Goal: Ask a question

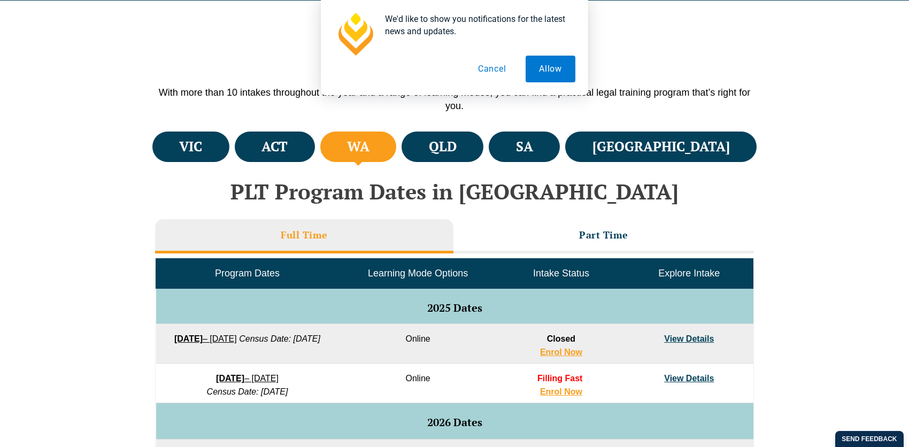
click at [370, 149] on h4 "WA" at bounding box center [358, 147] width 22 height 18
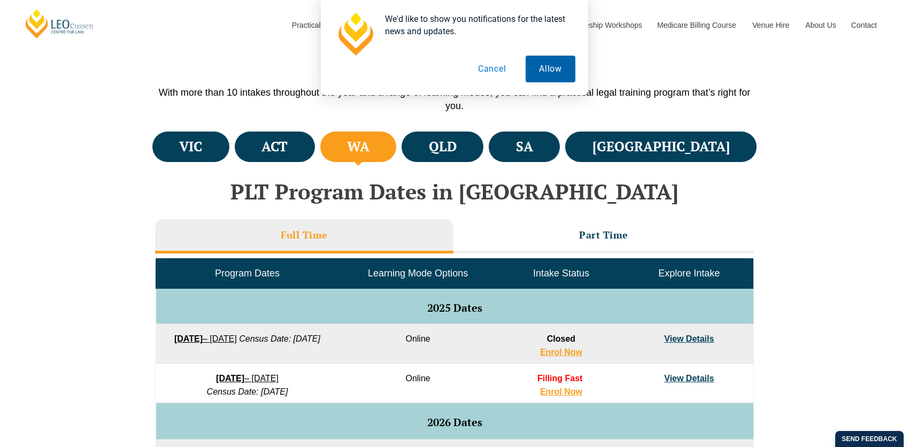
click at [544, 70] on button "Allow" at bounding box center [551, 69] width 50 height 27
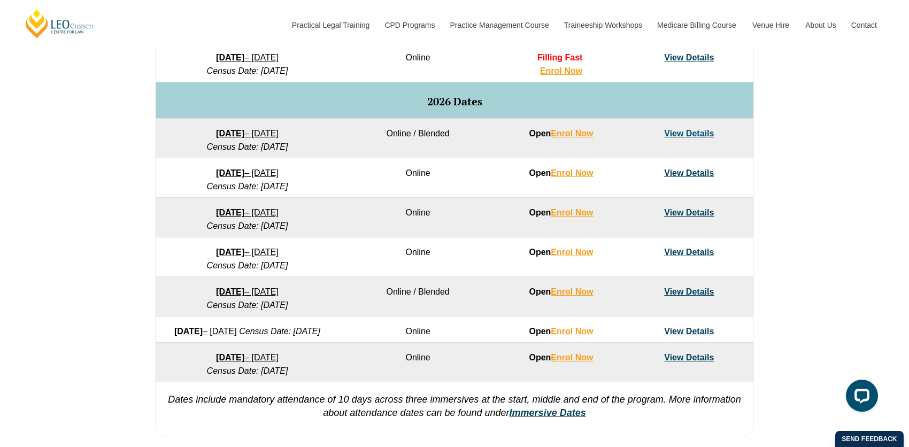
scroll to position [746, 0]
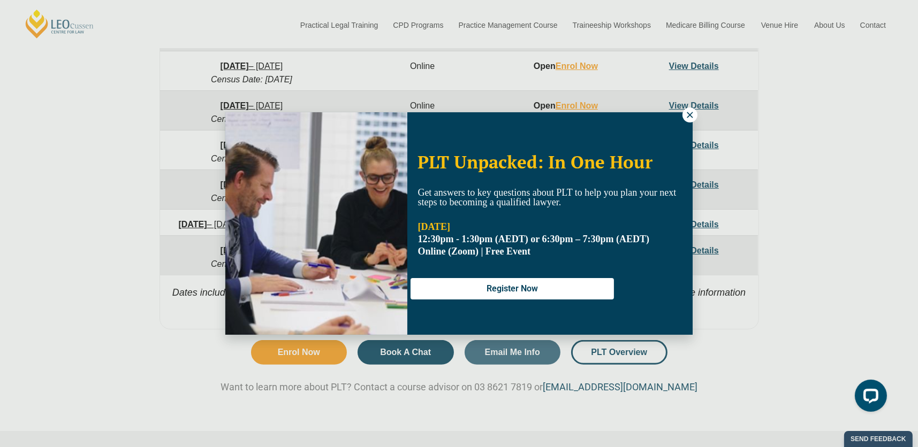
click at [689, 118] on icon at bounding box center [690, 115] width 10 height 10
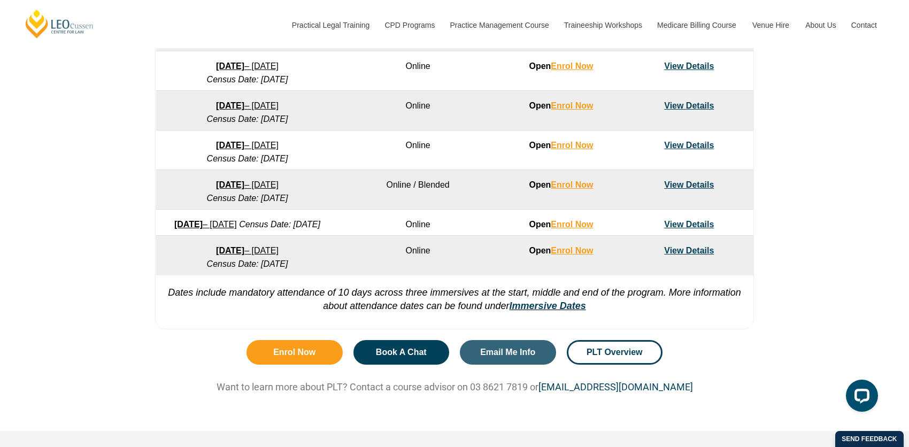
click at [679, 255] on link "View Details" at bounding box center [689, 250] width 50 height 9
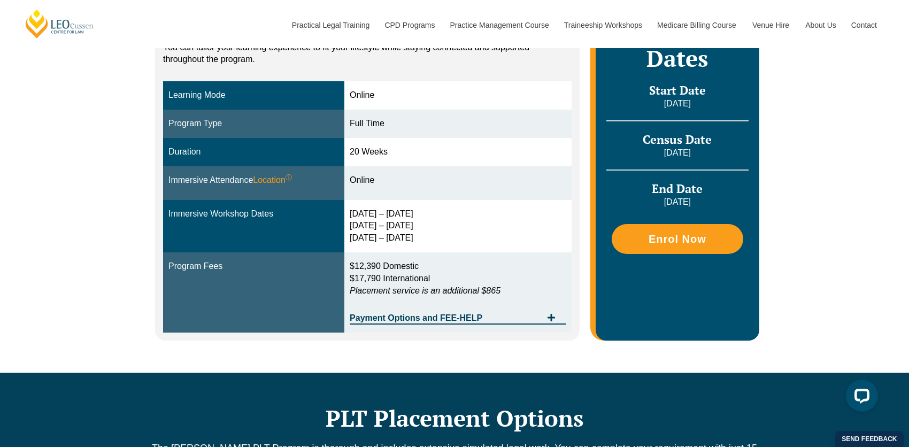
scroll to position [267, 0]
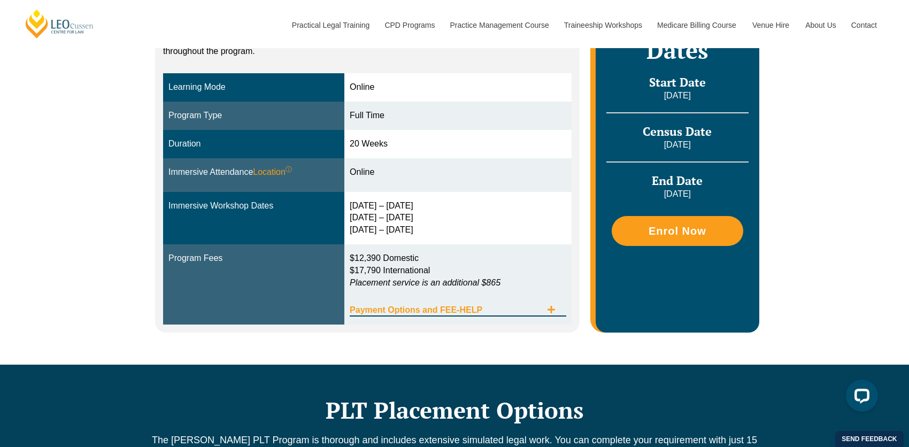
click at [552, 309] on icon "Tabs. Open items with Enter or Space, close with Escape and navigate using the …" at bounding box center [551, 309] width 7 height 7
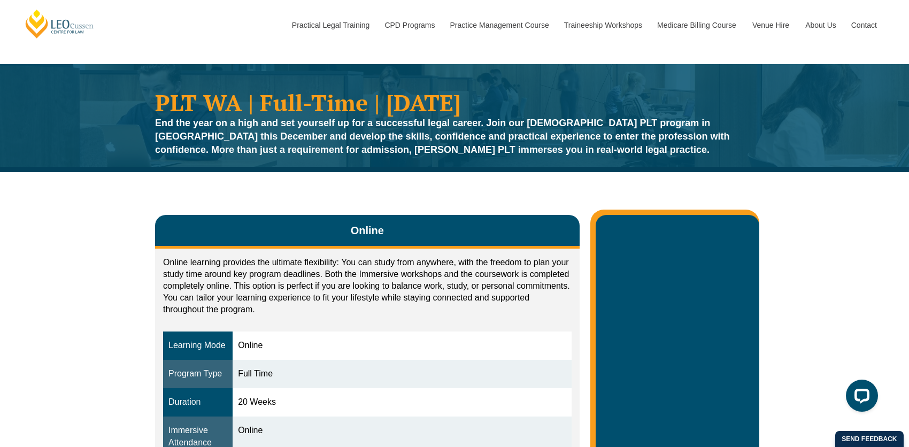
scroll to position [0, 0]
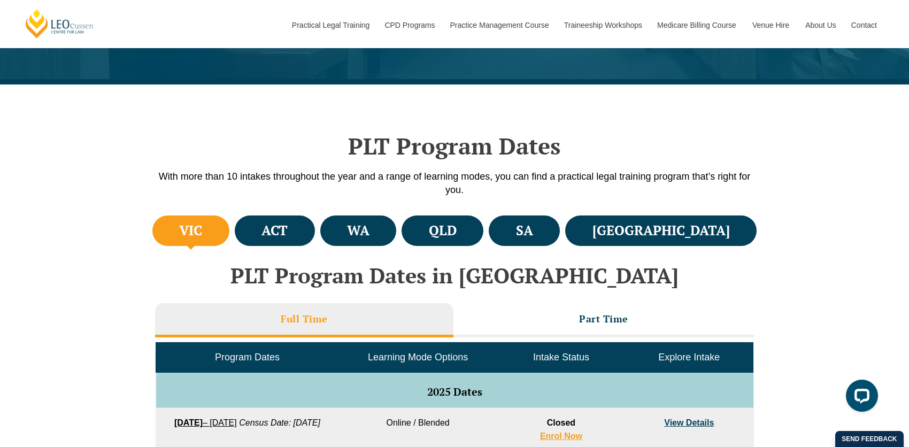
scroll to position [158, 0]
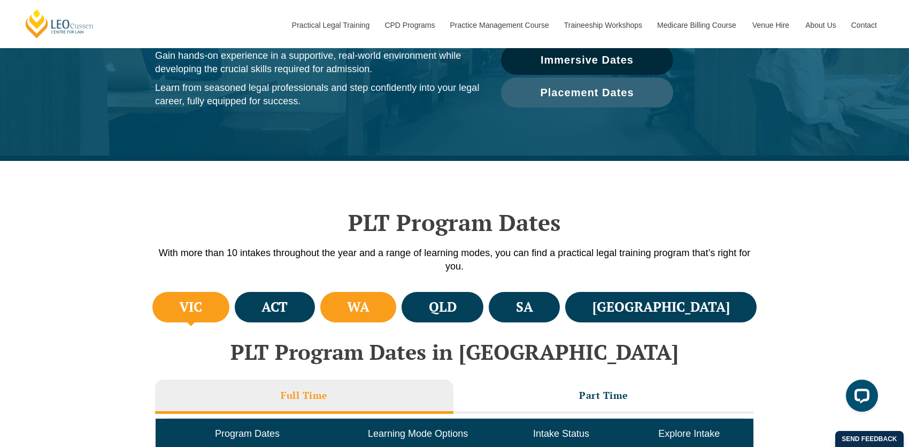
click at [370, 313] on h4 "WA" at bounding box center [358, 308] width 22 height 18
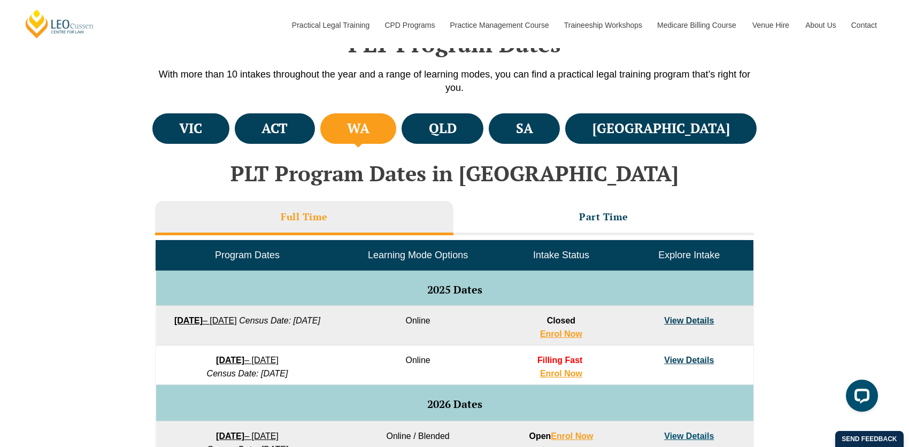
scroll to position [425, 0]
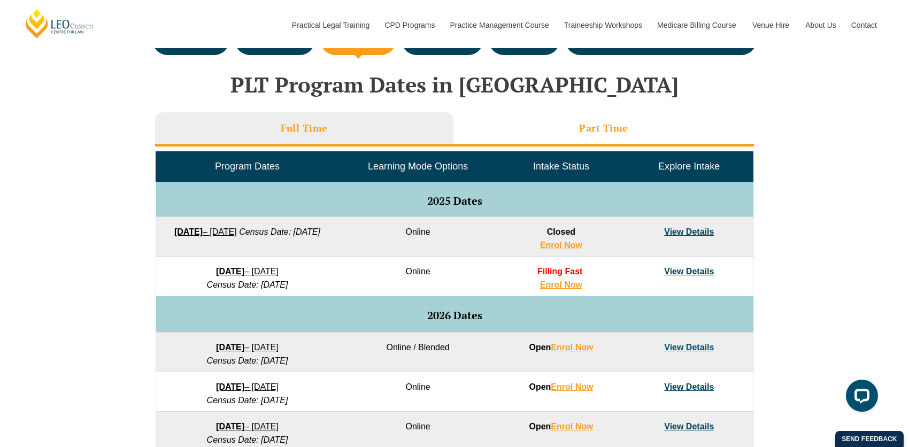
click at [640, 129] on li "Part Time" at bounding box center [604, 129] width 301 height 34
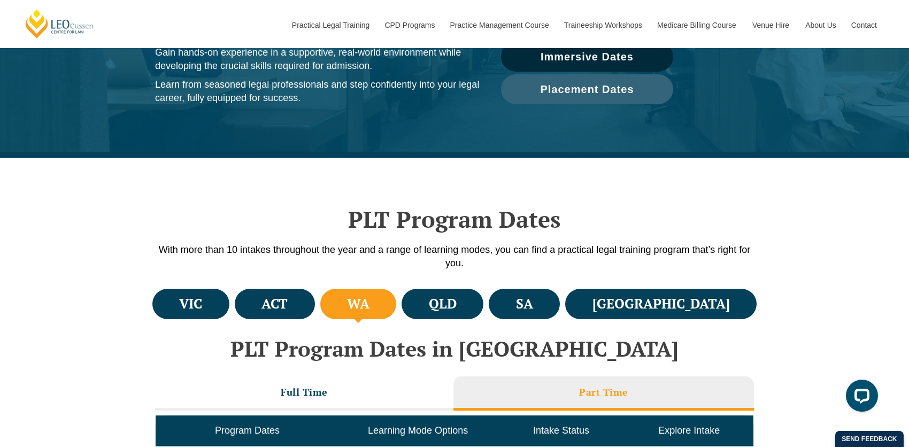
scroll to position [158, 0]
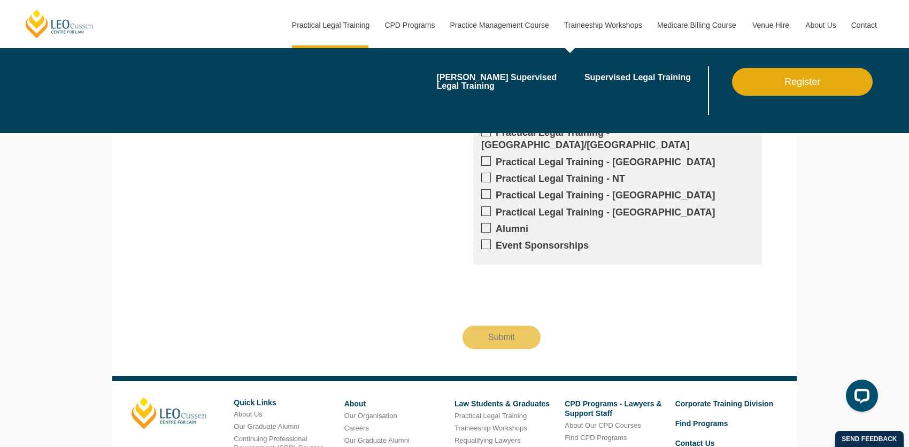
scroll to position [1123, 0]
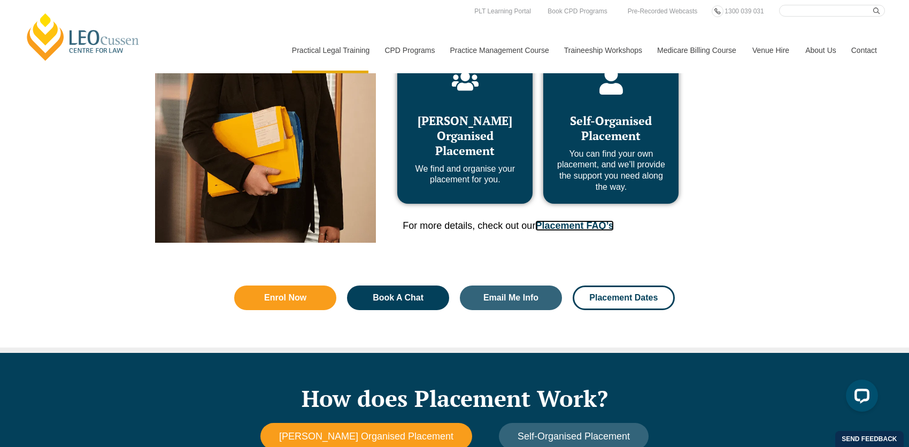
scroll to position [374, 0]
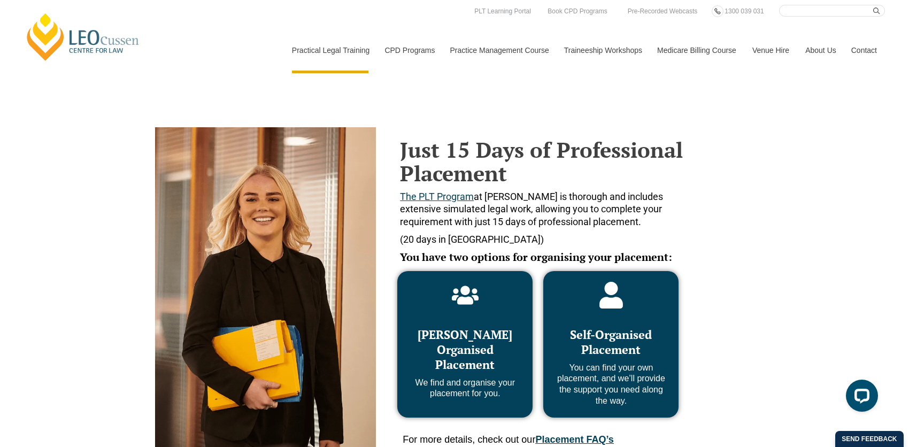
click at [799, 13] on input "Search here" at bounding box center [832, 11] width 106 height 12
paste input "Can I do Piddington PLT if I am employed with a private firm or a barrister?"
click at [819, 10] on input "Can I do Piddington PLT if I am employed with a private firm or a barrister?" at bounding box center [832, 11] width 106 height 12
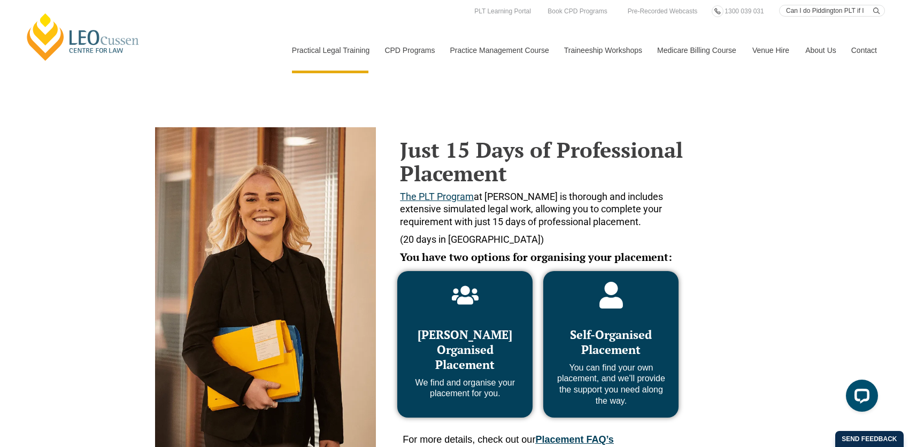
drag, startPoint x: 843, startPoint y: 10, endPoint x: 812, endPoint y: 9, distance: 30.5
click at [812, 9] on input "Can I do Piddington PLT if I am employed with a private firm or a barrister?" at bounding box center [832, 11] width 106 height 12
type input "Can I do PLT if I am employed with a private firm or a barrister?"
click at [874, 5] on button "submit" at bounding box center [880, 11] width 12 height 12
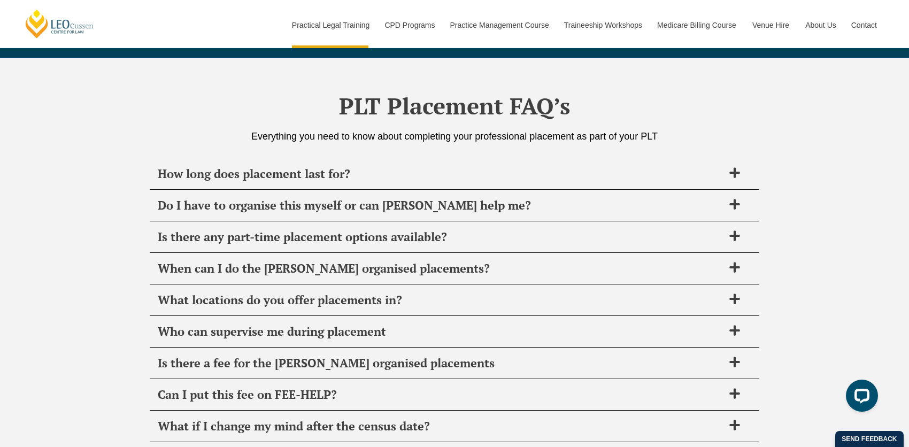
scroll to position [3722, 0]
click at [738, 231] on icon at bounding box center [735, 236] width 10 height 10
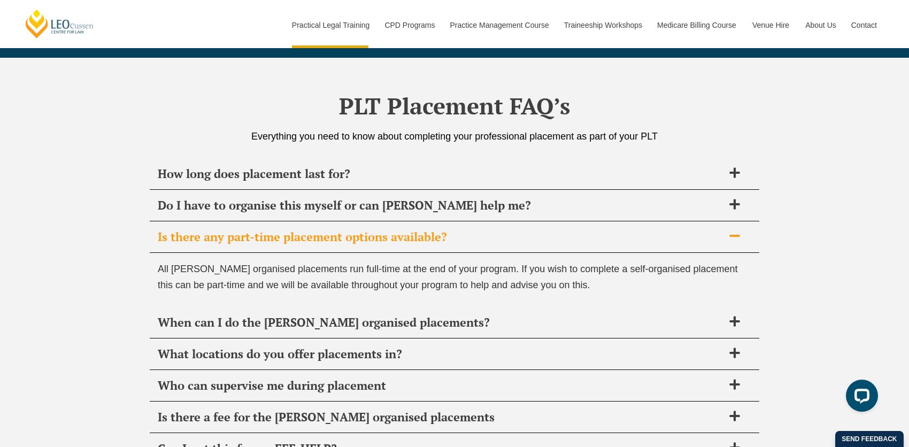
click at [737, 235] on icon at bounding box center [735, 236] width 10 height 2
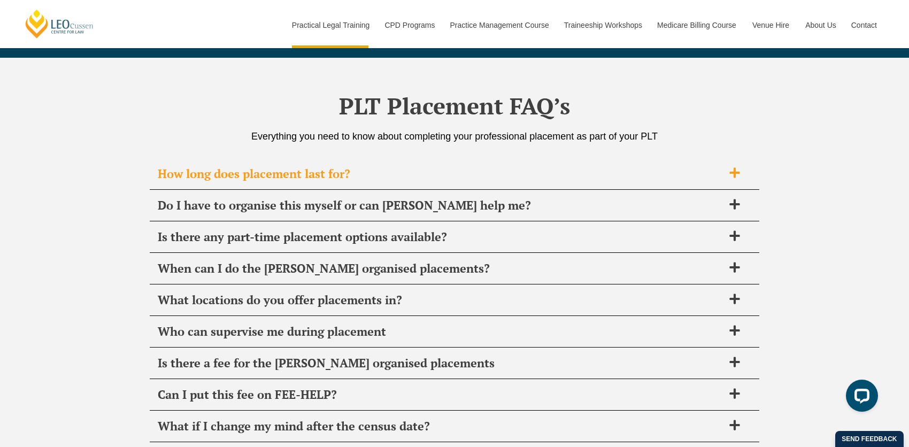
click at [740, 158] on div "How long does placement last for?" at bounding box center [455, 174] width 610 height 32
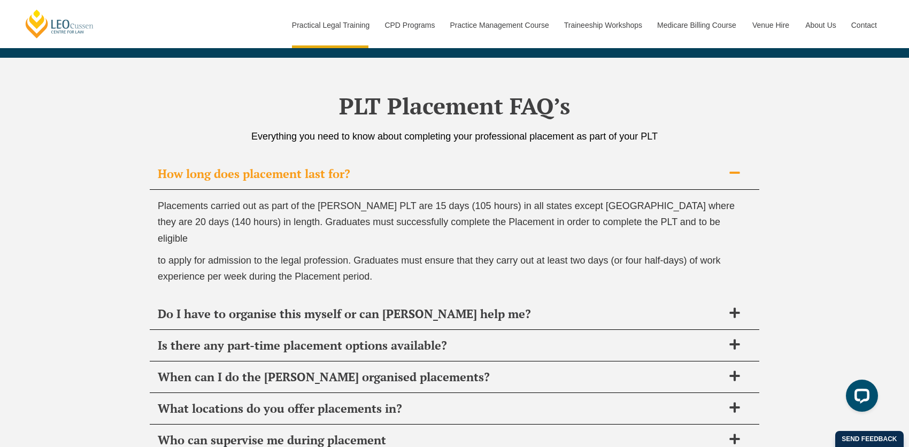
click at [737, 167] on icon at bounding box center [735, 173] width 12 height 12
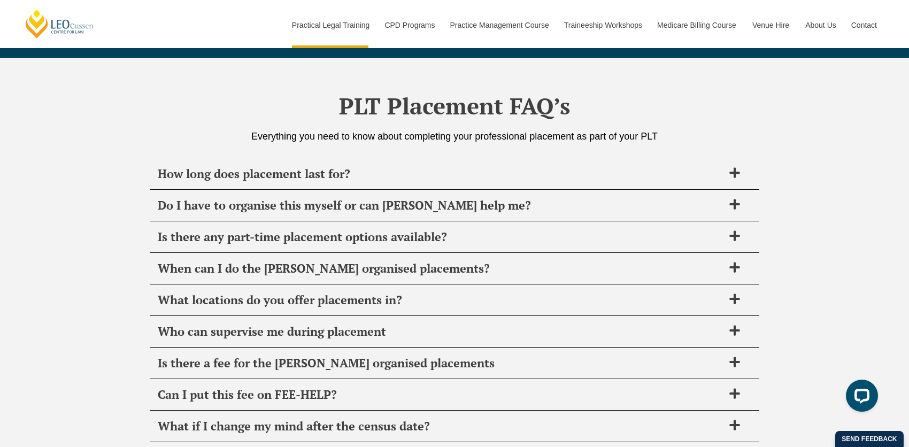
scroll to position [3776, 0]
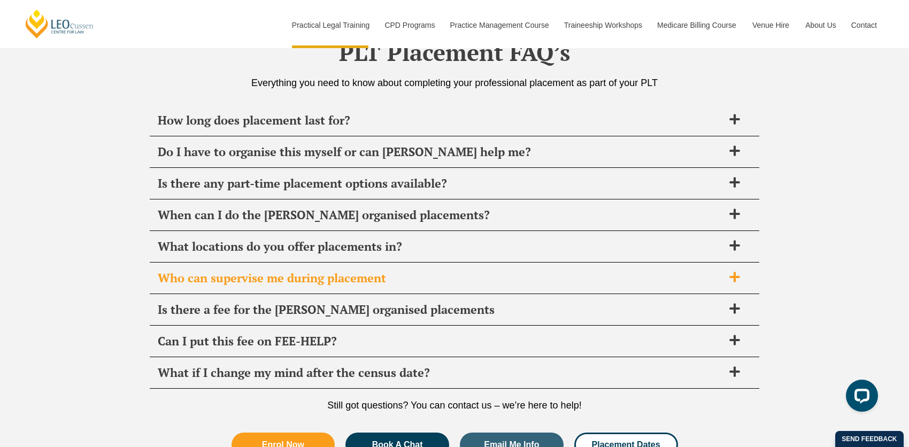
click at [731, 271] on icon at bounding box center [735, 277] width 12 height 12
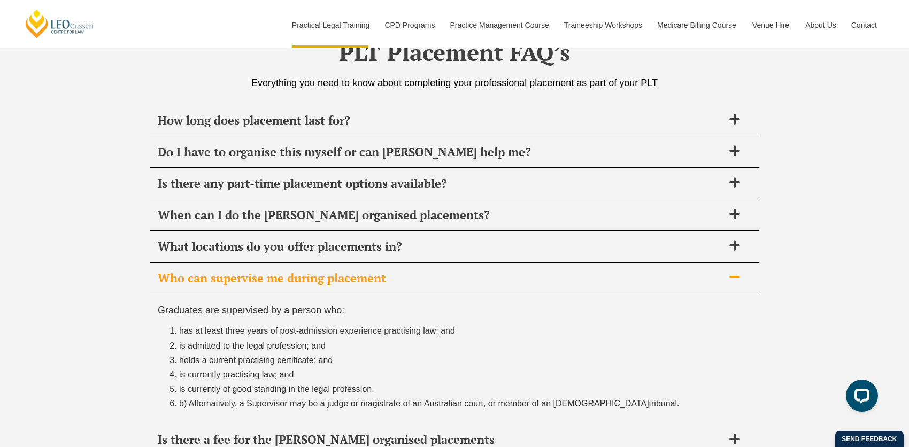
click at [737, 271] on icon at bounding box center [735, 277] width 12 height 12
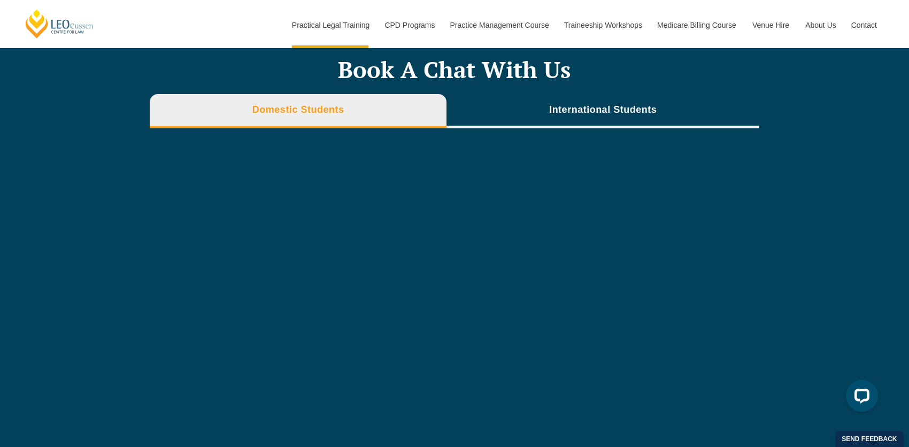
scroll to position [3241, 0]
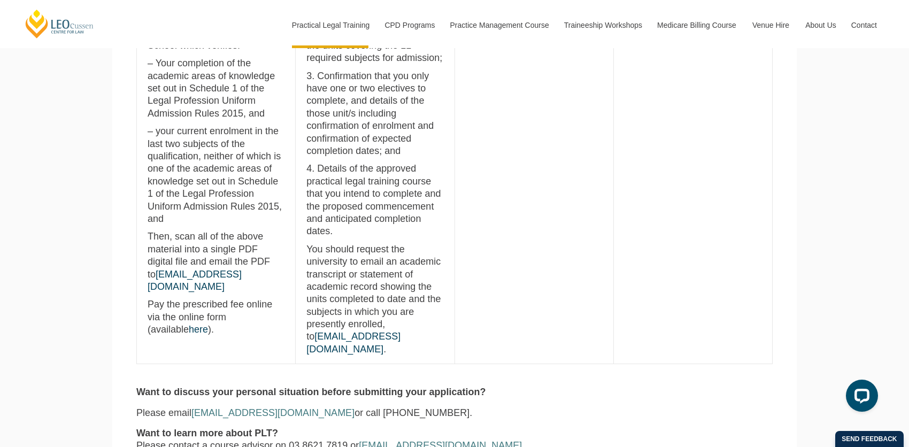
scroll to position [963, 0]
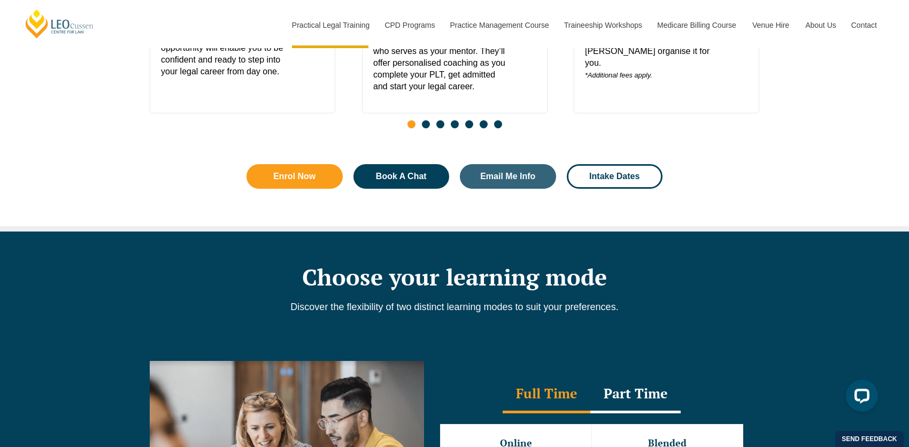
scroll to position [695, 0]
